Goal: Task Accomplishment & Management: Use online tool/utility

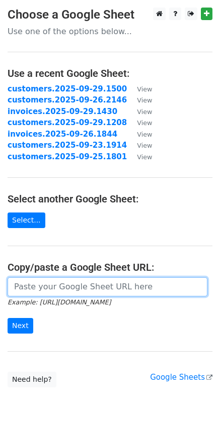
paste input "[URL][DOMAIN_NAME]"
type input "[URL][DOMAIN_NAME]"
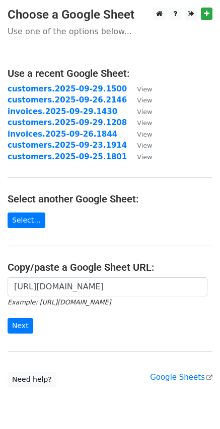
click at [22, 335] on div "[URL][DOMAIN_NAME] Example: [URL][DOMAIN_NAME] Next" at bounding box center [110, 310] width 220 height 66
click at [27, 328] on input "Next" at bounding box center [21, 326] width 26 height 16
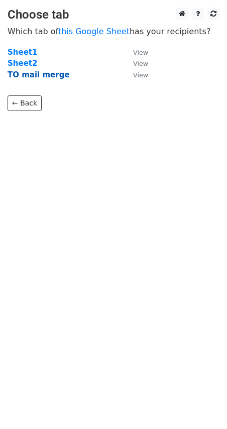
click at [54, 78] on strong "TO mail merge" at bounding box center [39, 74] width 62 height 9
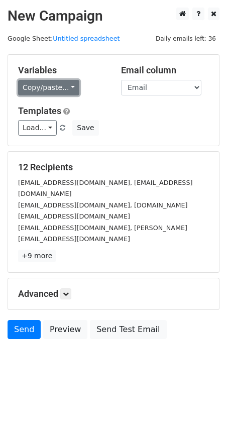
click at [65, 83] on link "Copy/paste..." at bounding box center [48, 88] width 61 height 16
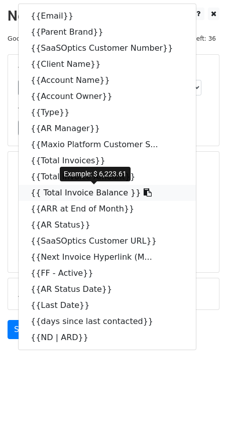
click at [144, 194] on icon at bounding box center [148, 192] width 8 height 8
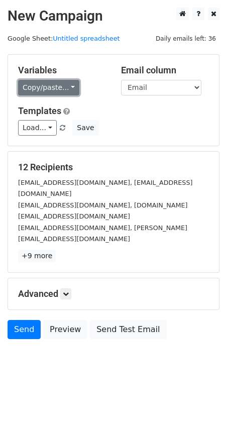
click at [72, 89] on link "Copy/paste..." at bounding box center [48, 88] width 61 height 16
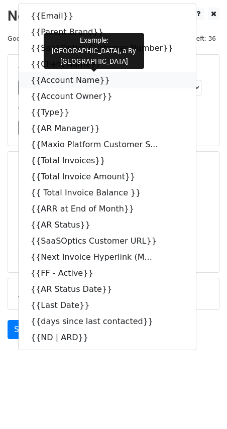
click at [113, 80] on icon at bounding box center [117, 80] width 8 height 8
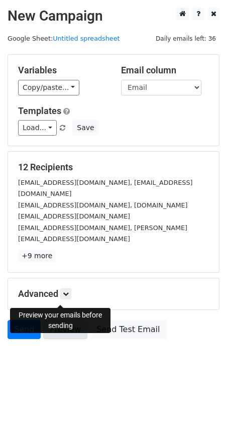
click at [78, 320] on link "Preview" at bounding box center [65, 329] width 44 height 19
click at [68, 320] on link "Preview" at bounding box center [65, 329] width 44 height 19
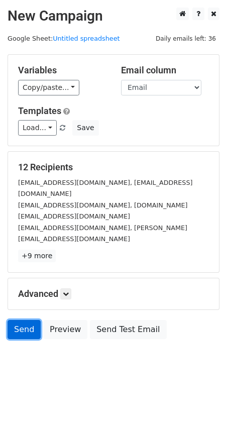
click at [15, 320] on link "Send" at bounding box center [24, 329] width 33 height 19
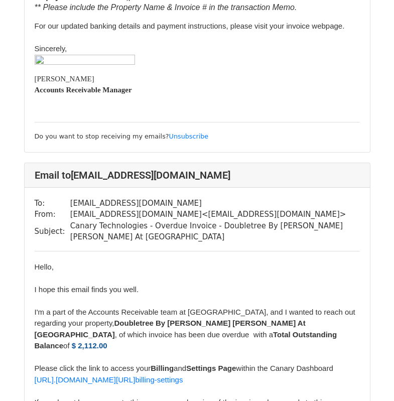
scroll to position [3413, 0]
